Goal: Task Accomplishment & Management: Complete application form

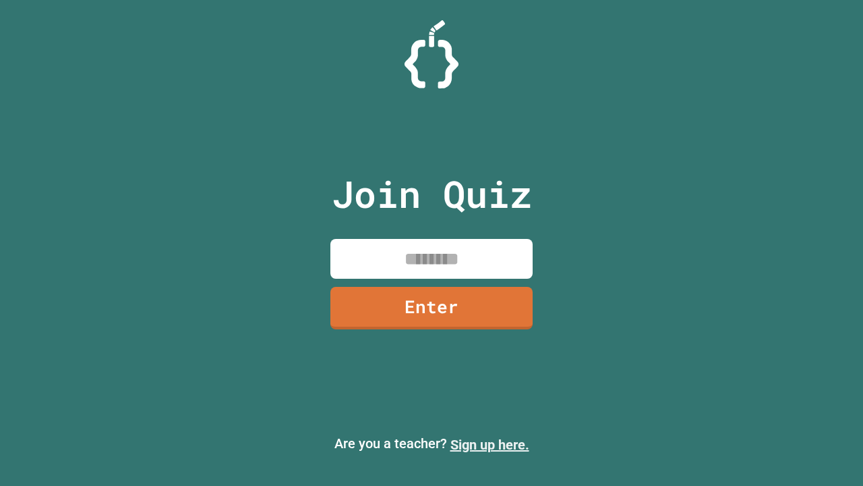
click at [490, 445] on link "Sign up here." at bounding box center [490, 444] width 79 height 16
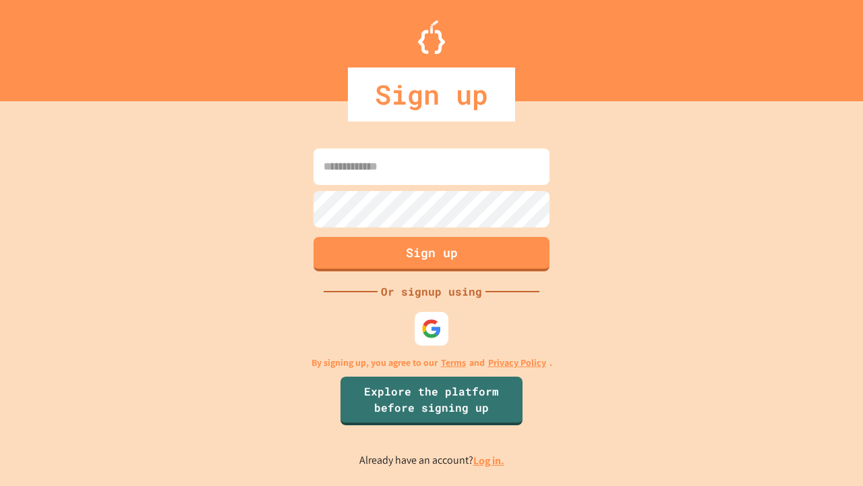
click at [490, 460] on link "Log in." at bounding box center [489, 460] width 31 height 14
